Goal: Task Accomplishment & Management: Use online tool/utility

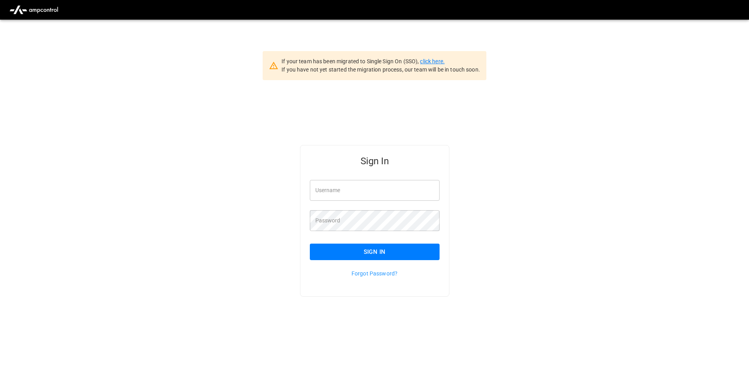
click at [435, 64] on link "click here." at bounding box center [432, 61] width 24 height 6
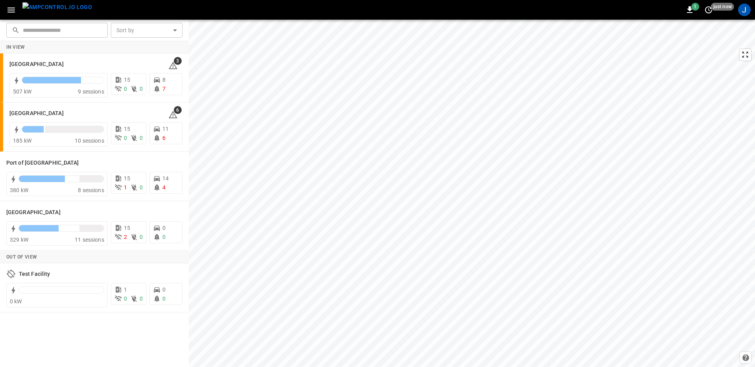
click at [747, 15] on div "J" at bounding box center [744, 9] width 15 height 15
click at [744, 13] on div "J" at bounding box center [744, 10] width 13 height 13
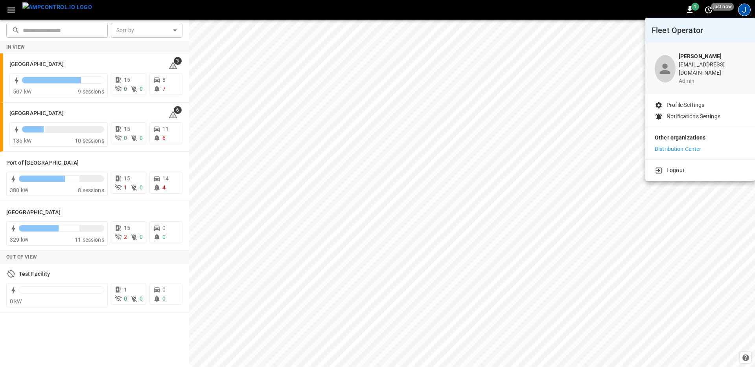
click at [744, 13] on div at bounding box center [377, 183] width 755 height 367
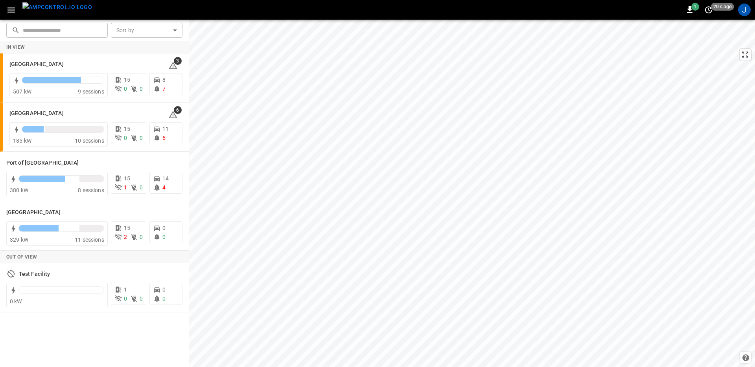
click at [139, 10] on div "1 20 s ago J" at bounding box center [377, 10] width 755 height 20
click at [11, 8] on icon "button" at bounding box center [10, 9] width 7 height 5
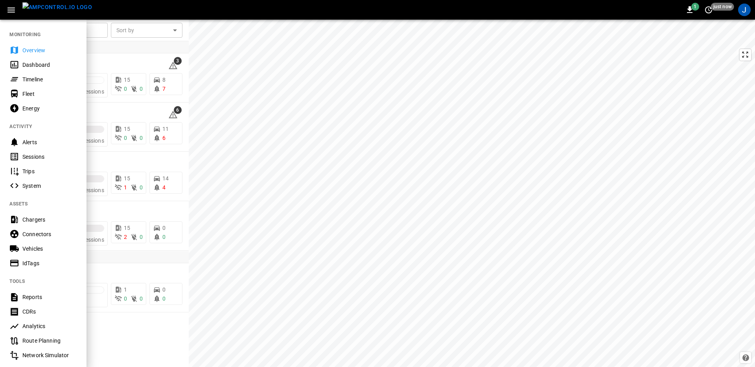
click at [197, 13] on div "1 just now J" at bounding box center [377, 10] width 755 height 20
click at [121, 12] on div "1 just now J" at bounding box center [377, 10] width 755 height 20
click at [119, 64] on div at bounding box center [377, 183] width 755 height 367
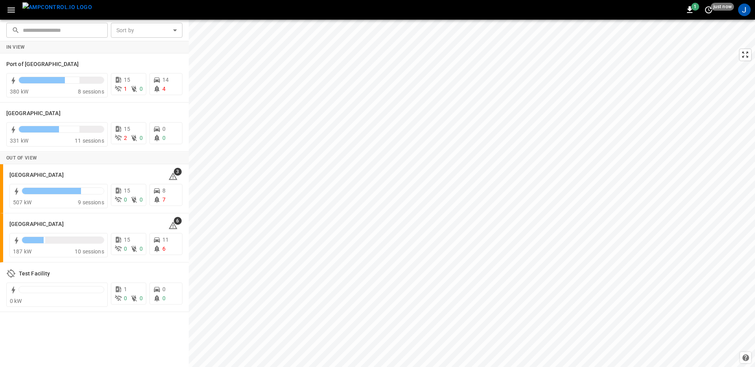
click at [12, 6] on icon "button" at bounding box center [11, 10] width 10 height 10
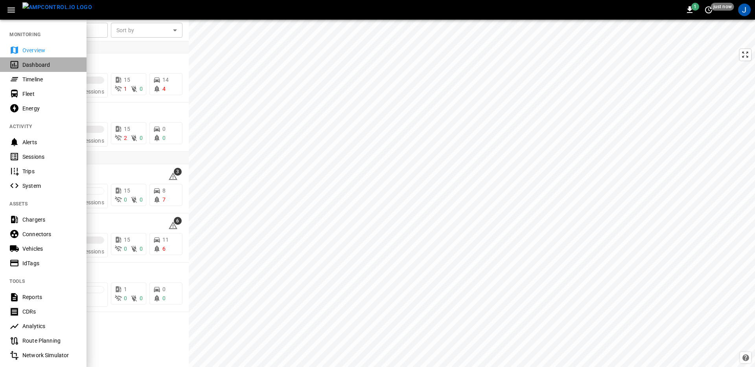
click at [44, 67] on div "Dashboard" at bounding box center [49, 65] width 55 height 8
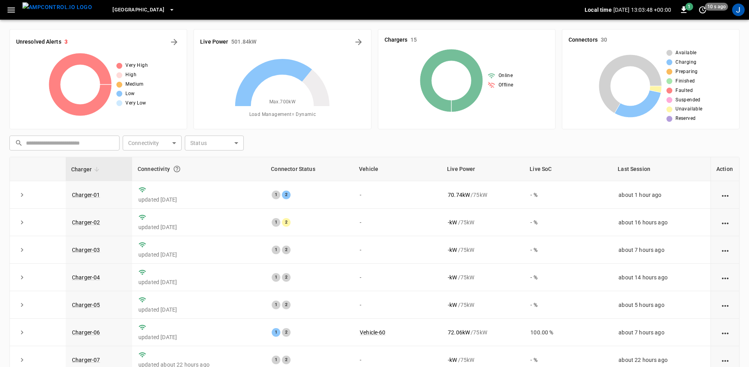
click at [296, 138] on icon at bounding box center [282, 106] width 98 height 98
click at [336, 137] on div "​ ​ Connectivity ​ Connectivity Status ​ Status" at bounding box center [372, 141] width 733 height 18
click at [384, 147] on div "​ ​ Connectivity ​ Connectivity Status ​ Status" at bounding box center [372, 141] width 733 height 18
click at [477, 138] on div "​ ​ Connectivity ​ Connectivity Status ​ Status" at bounding box center [372, 141] width 733 height 18
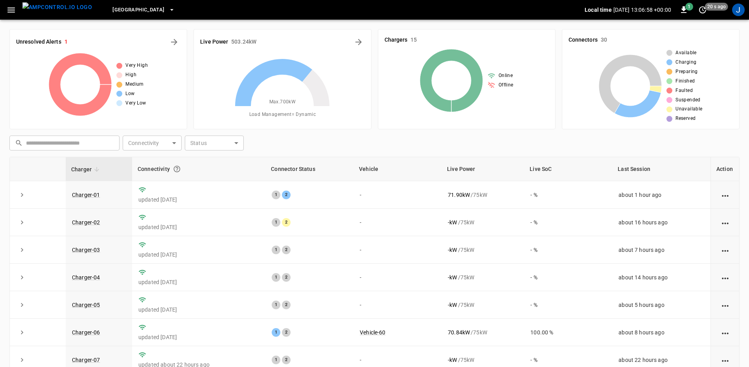
click at [377, 139] on div "​ ​ Connectivity ​ Connectivity Status ​ Status" at bounding box center [372, 141] width 733 height 18
click at [4, 12] on button "button" at bounding box center [11, 10] width 16 height 15
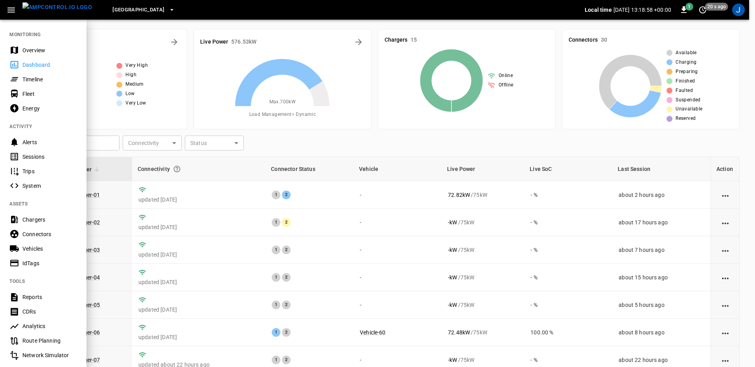
click at [359, 44] on div at bounding box center [377, 183] width 755 height 367
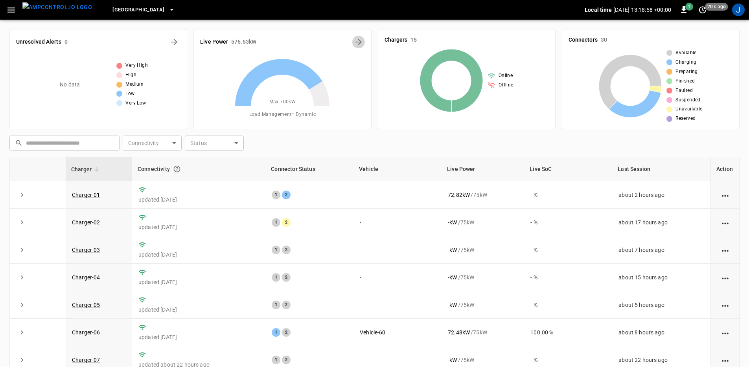
click at [356, 40] on icon "Energy Overview" at bounding box center [358, 41] width 9 height 9
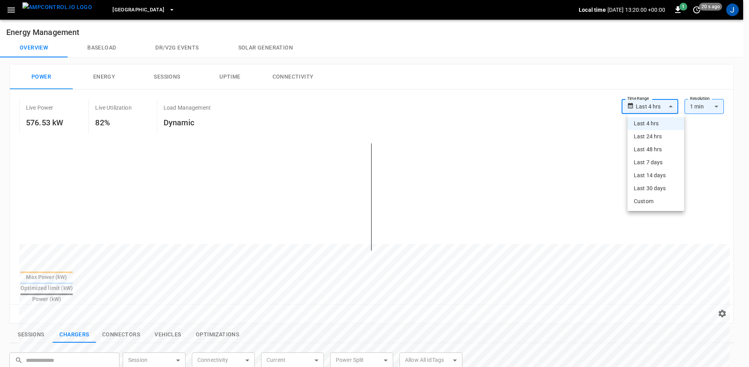
click at [662, 103] on body "**********" at bounding box center [374, 329] width 749 height 659
click at [661, 145] on li "Last 48 hrs" at bounding box center [655, 149] width 57 height 13
type input "**********"
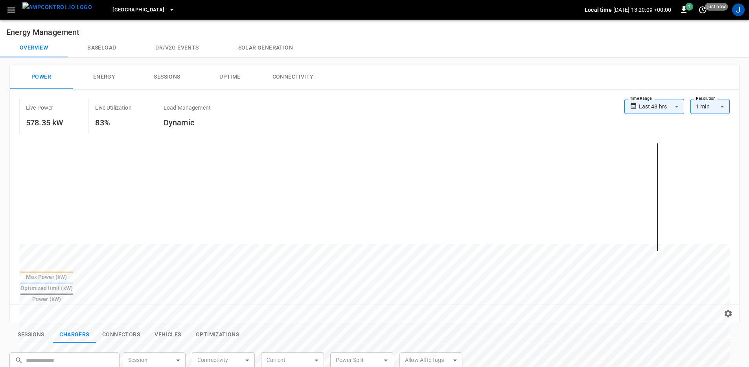
click at [460, 114] on div "Live Power 578.35 kW Live Utilization 83% Load Management Dynamic" at bounding box center [321, 116] width 605 height 35
click at [144, 9] on span "[GEOGRAPHIC_DATA]" at bounding box center [138, 10] width 52 height 9
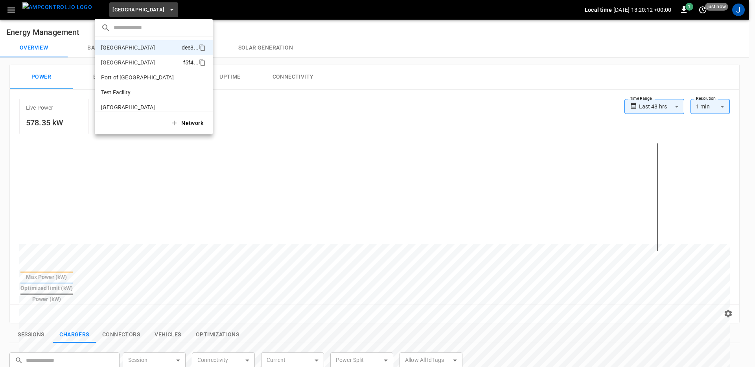
click at [147, 61] on li "Port of Barcelona f5f4 ..." at bounding box center [154, 62] width 118 height 15
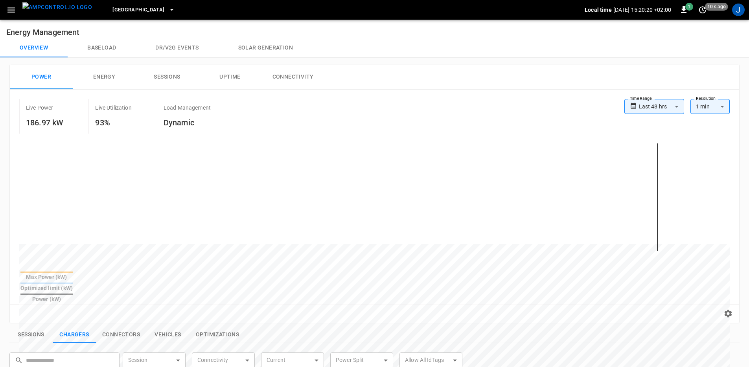
click at [575, 83] on div "Power Energy Sessions Uptime Connectivity" at bounding box center [374, 76] width 729 height 25
